Goal: Navigation & Orientation: Find specific page/section

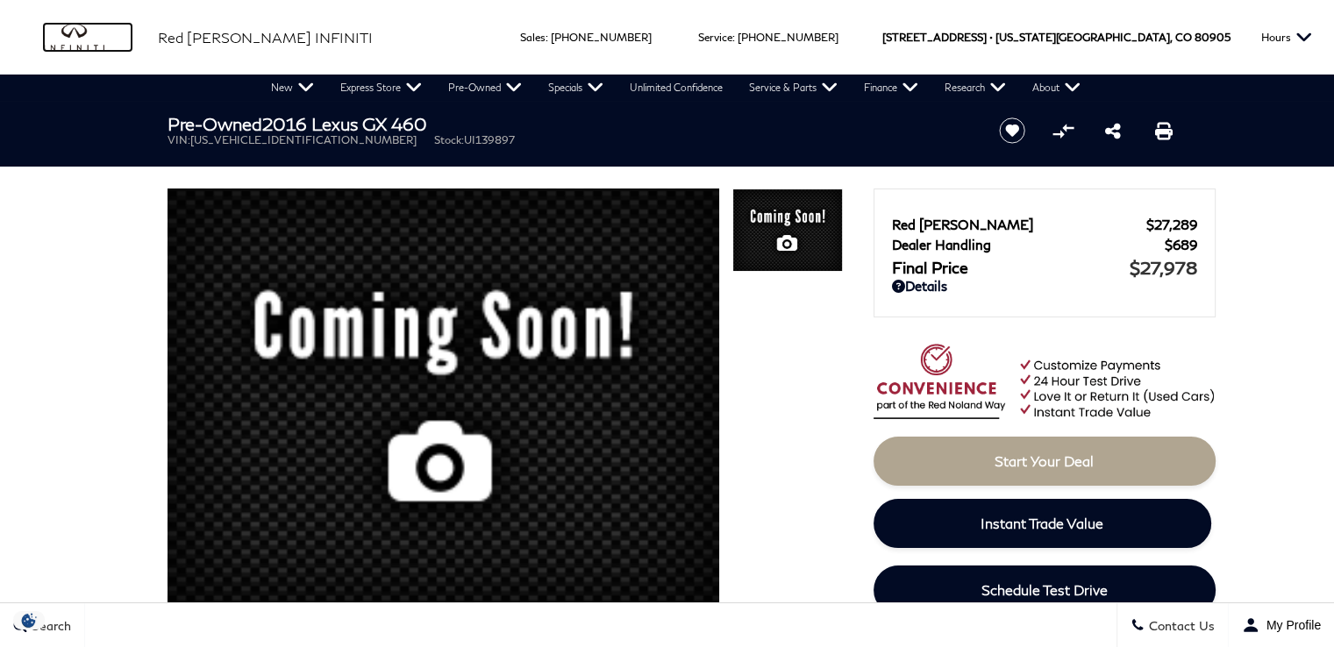
click at [80, 44] on img "infiniti" at bounding box center [88, 38] width 88 height 28
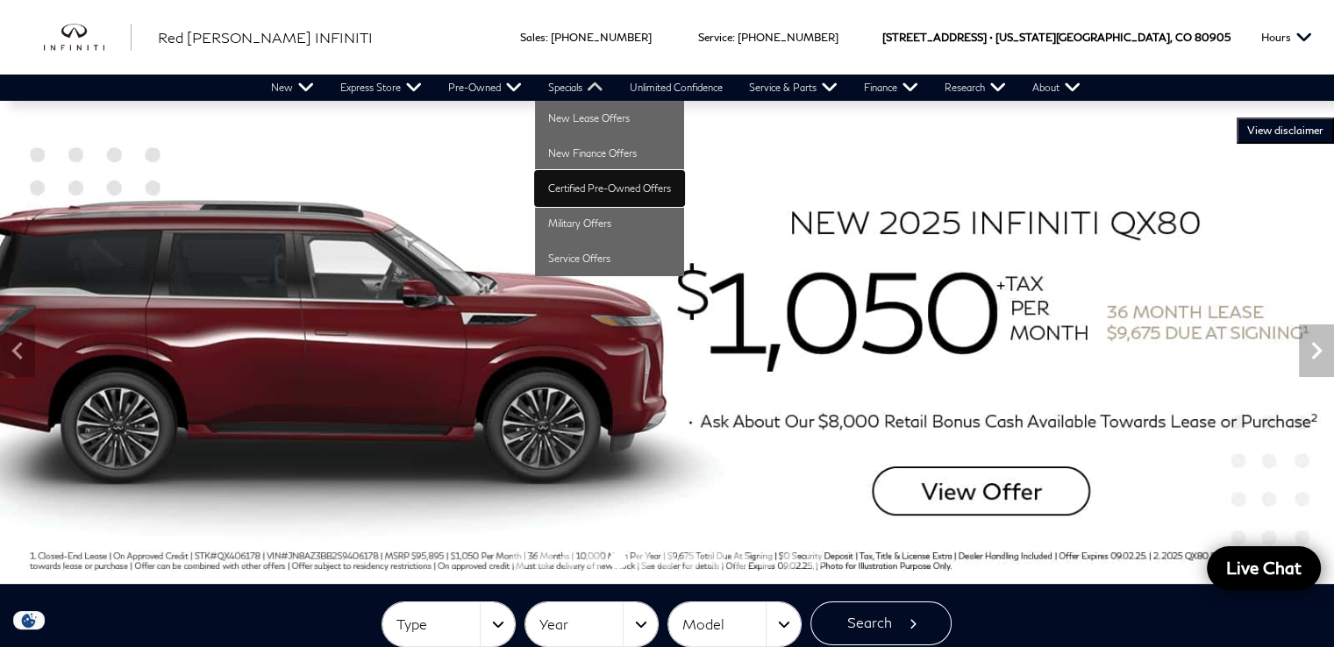
click at [570, 182] on link "Certified Pre-Owned Offers" at bounding box center [609, 188] width 149 height 35
